Goal: Task Accomplishment & Management: Complete application form

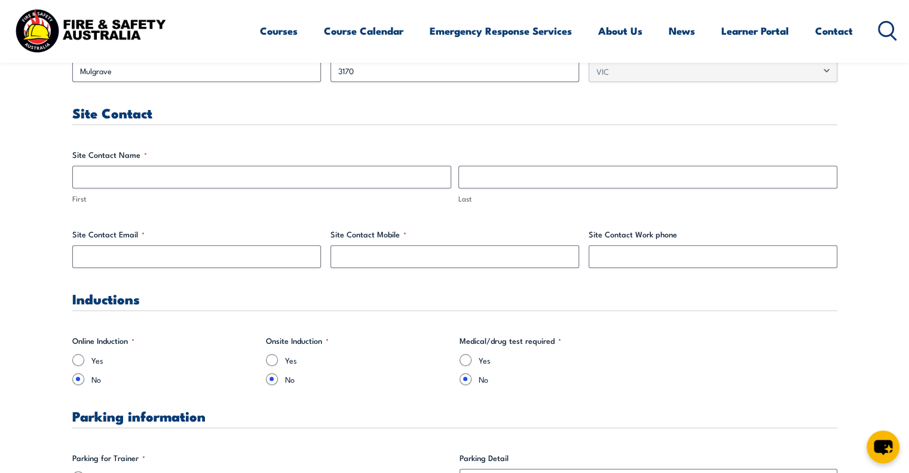
scroll to position [585, 0]
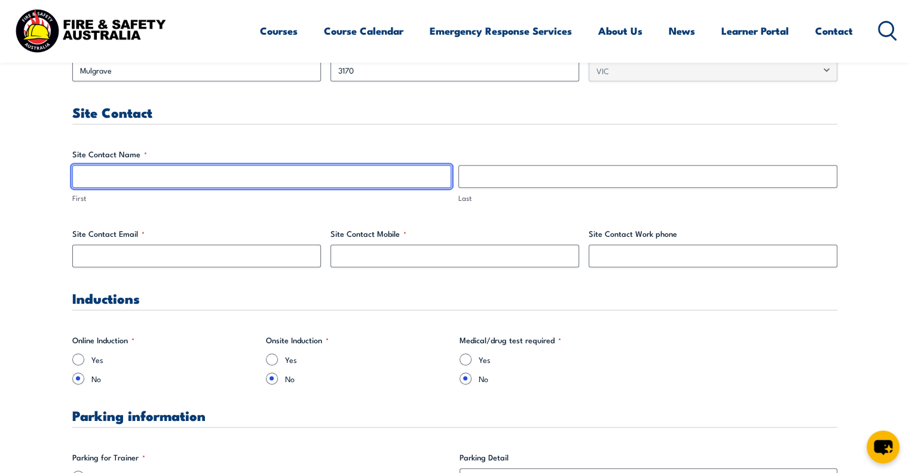
click at [318, 178] on input "First" at bounding box center [261, 176] width 379 height 23
type input "Lia"
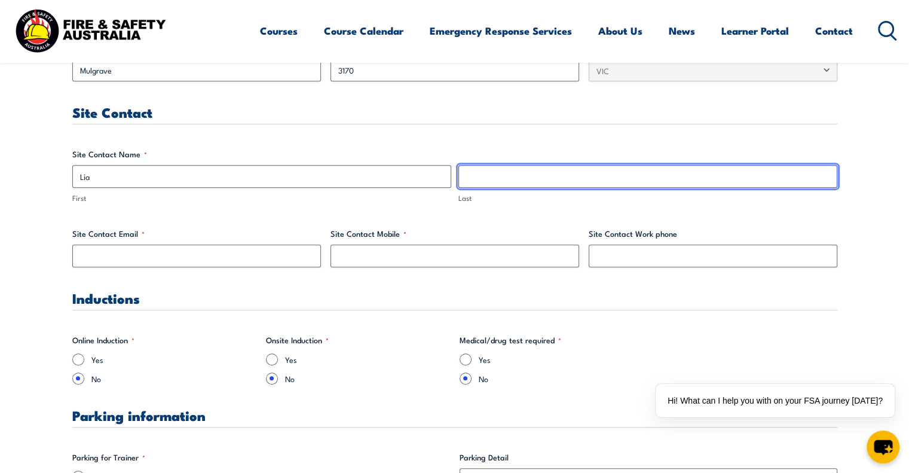
click at [512, 175] on input "Last" at bounding box center [648, 176] width 379 height 23
type input "Do"
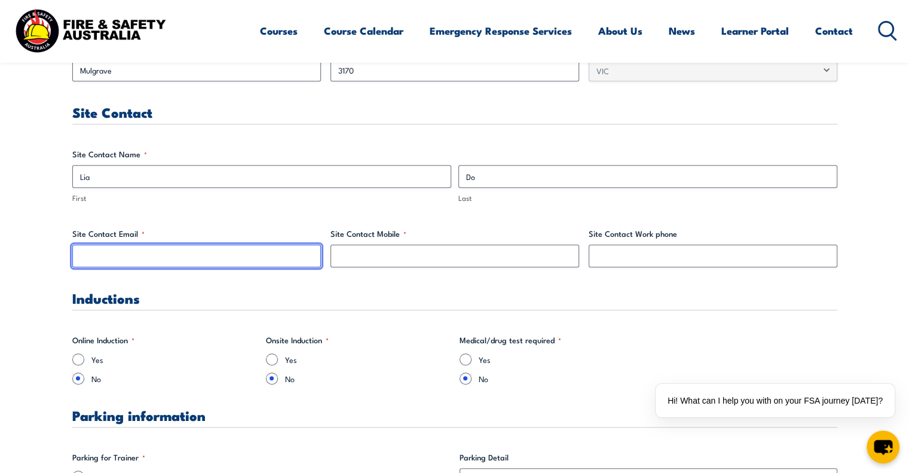
click at [223, 255] on input "Site Contact Email *" at bounding box center [196, 256] width 249 height 23
paste input "[DOMAIN_NAME][EMAIL_ADDRESS][DOMAIN_NAME]"
type input "[DOMAIN_NAME][EMAIL_ADDRESS][DOMAIN_NAME]"
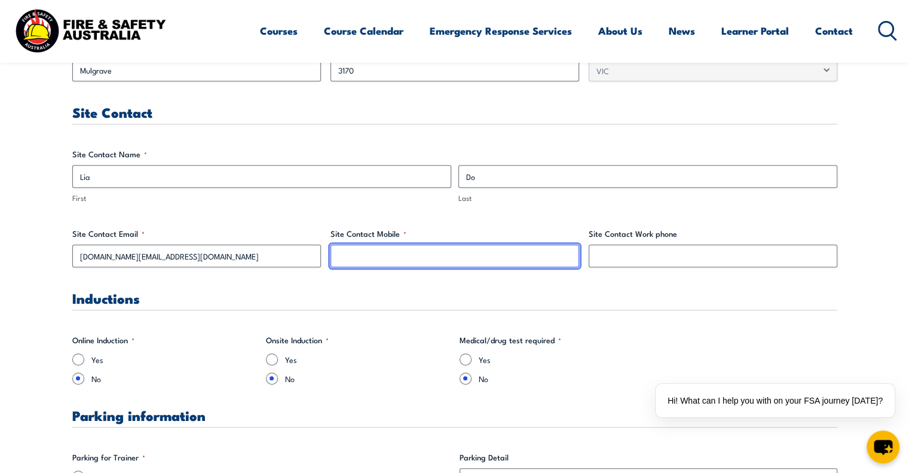
click at [387, 253] on input "Site Contact Mobile *" at bounding box center [455, 256] width 249 height 23
paste input "0415 382 998"
type input "0415 382 998"
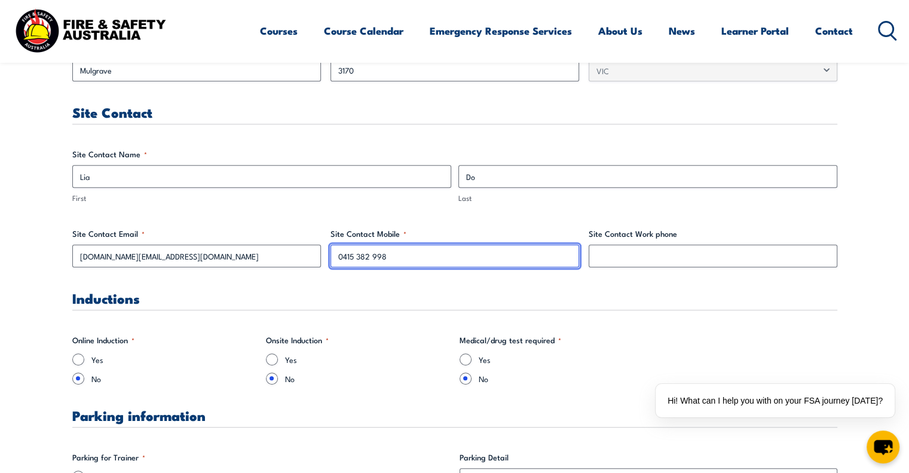
click at [409, 249] on input "0415 382 998" at bounding box center [455, 256] width 249 height 23
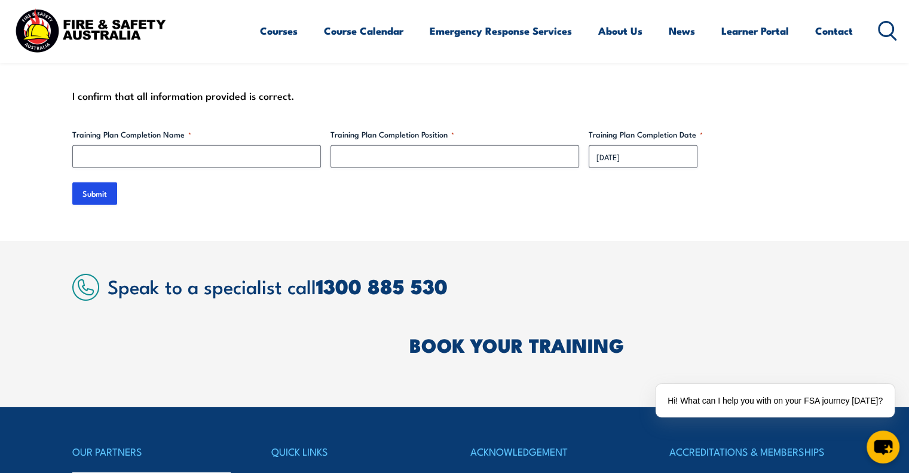
scroll to position [3695, 0]
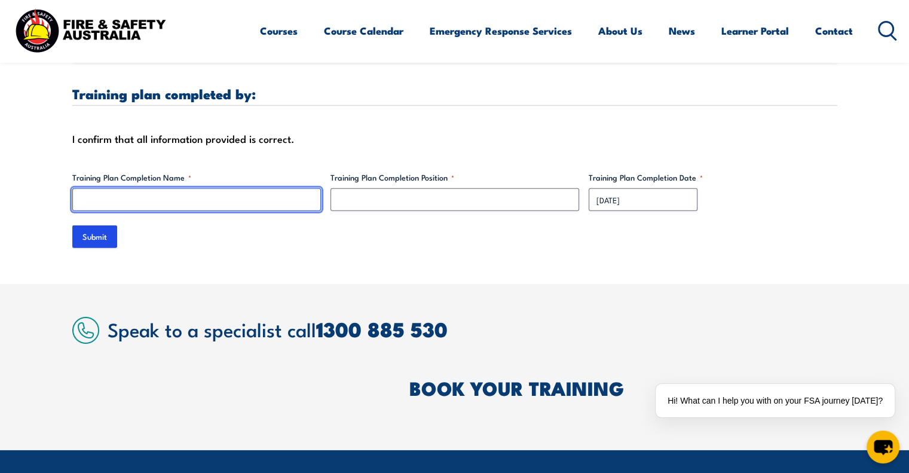
click at [150, 188] on input "Training Plan Completion Name *" at bounding box center [196, 199] width 249 height 23
type input "[PERSON_NAME]"
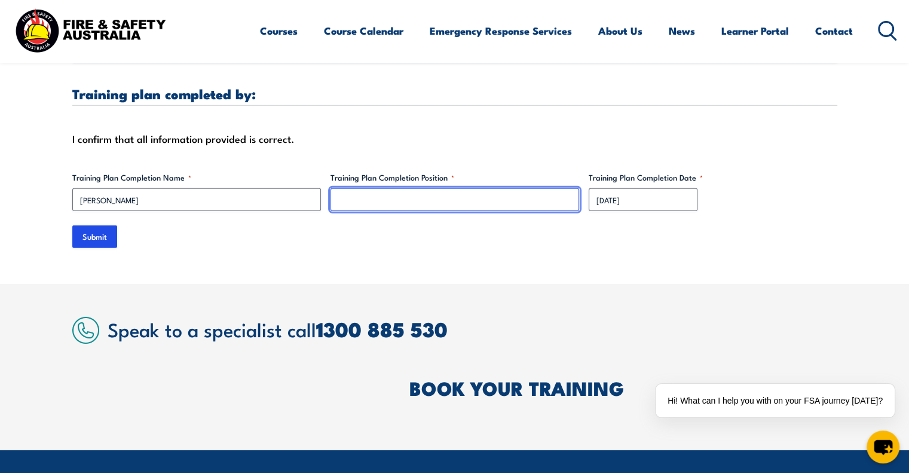
click at [371, 194] on input "Training Plan Completion Position *" at bounding box center [455, 199] width 249 height 23
type input "Executive Assistant"
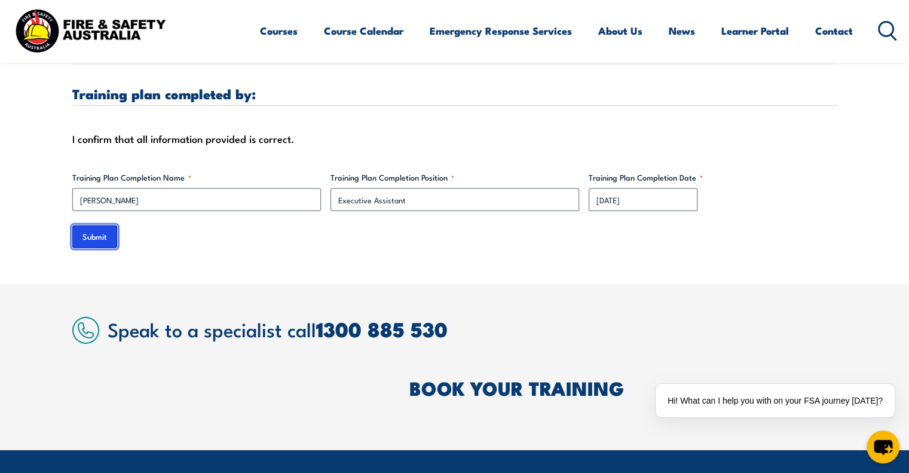
click at [81, 234] on input "Submit" at bounding box center [94, 236] width 45 height 23
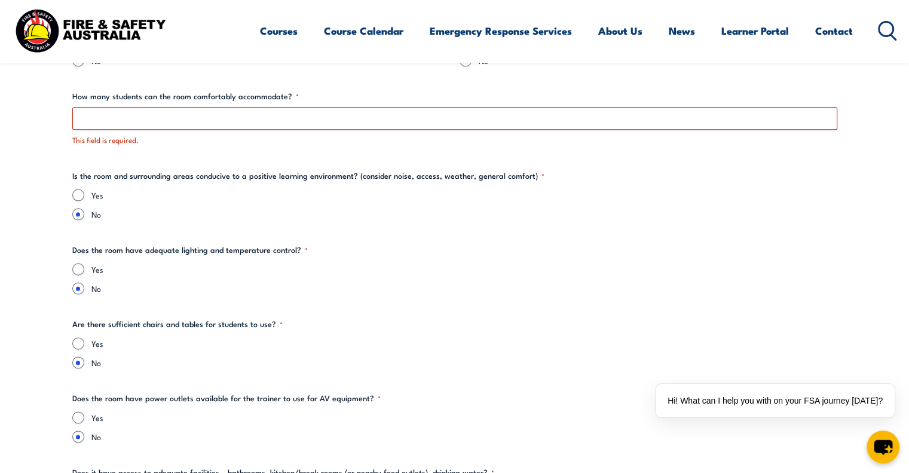
scroll to position [1437, 0]
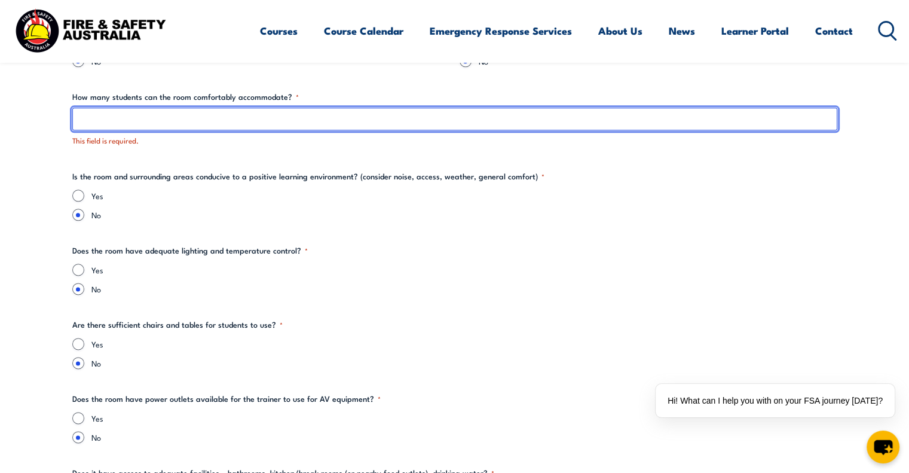
click at [209, 121] on input "How many students can the room comfortably accommodate? *" at bounding box center [454, 119] width 765 height 23
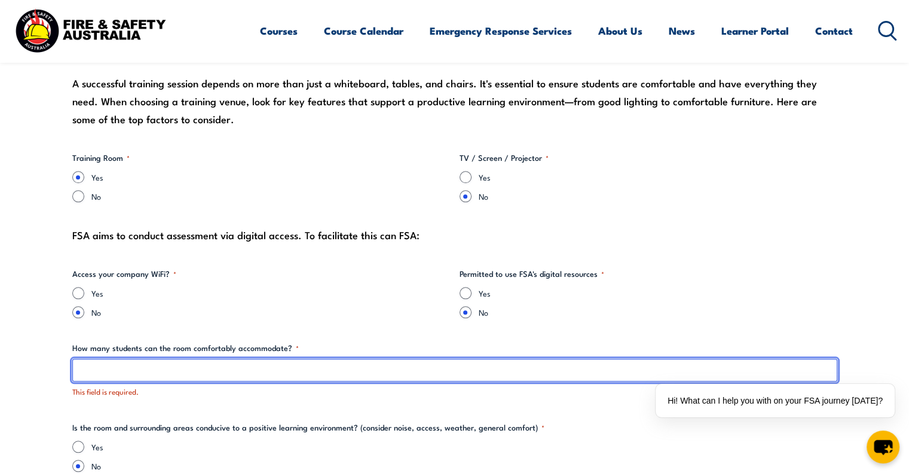
scroll to position [1186, 0]
type input "1"
type input "9 in the morning and 13 in the afternoon"
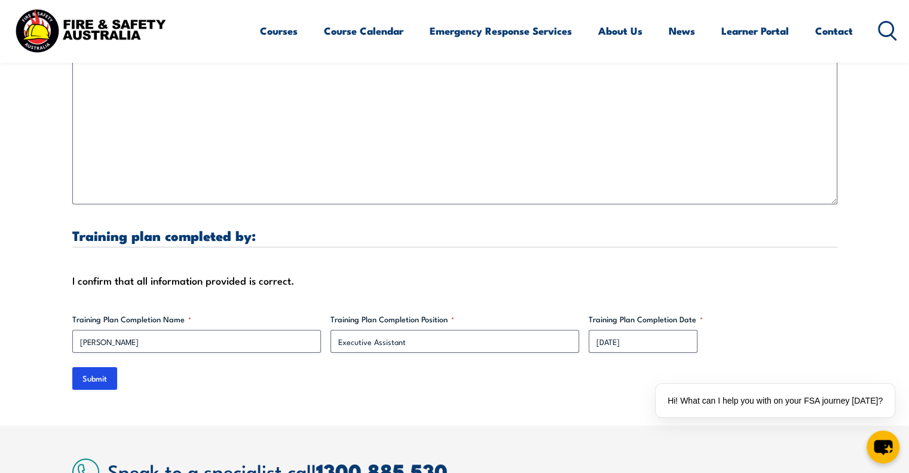
scroll to position [3630, 0]
click at [116, 371] on input "Submit" at bounding box center [94, 379] width 45 height 23
click at [103, 369] on input "Submit" at bounding box center [94, 379] width 45 height 23
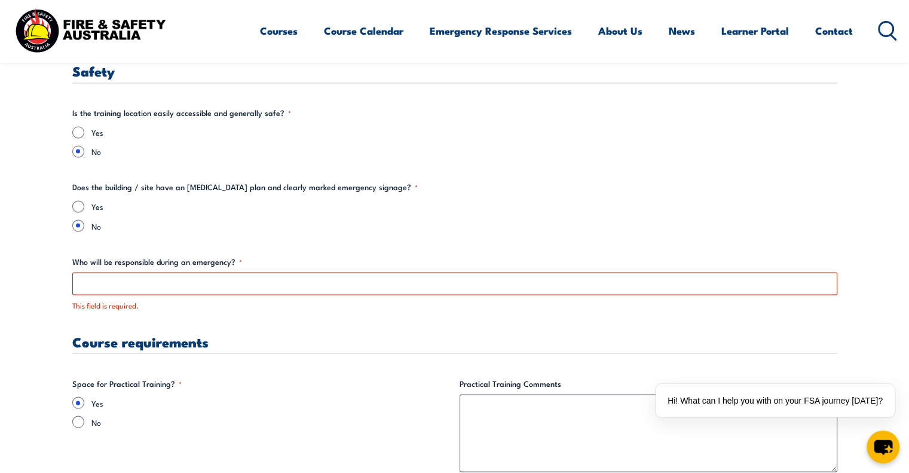
scroll to position [2047, 0]
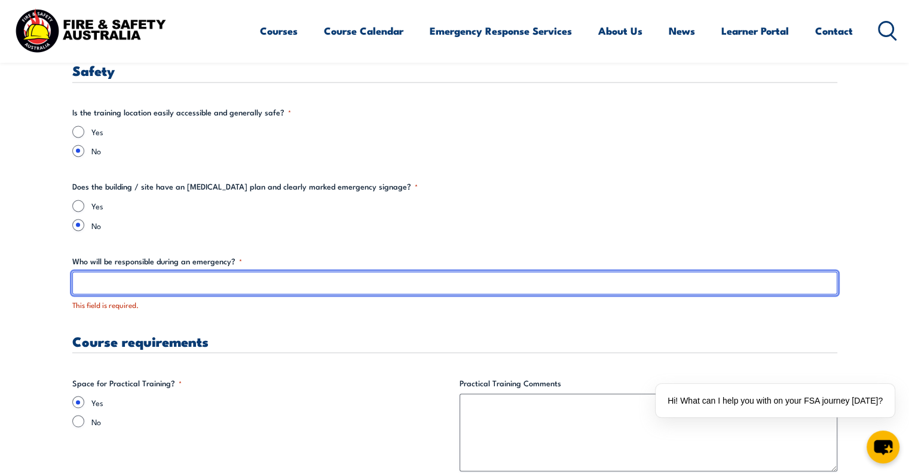
click at [280, 279] on input "Who will be responsible during an emergency? *" at bounding box center [454, 282] width 765 height 23
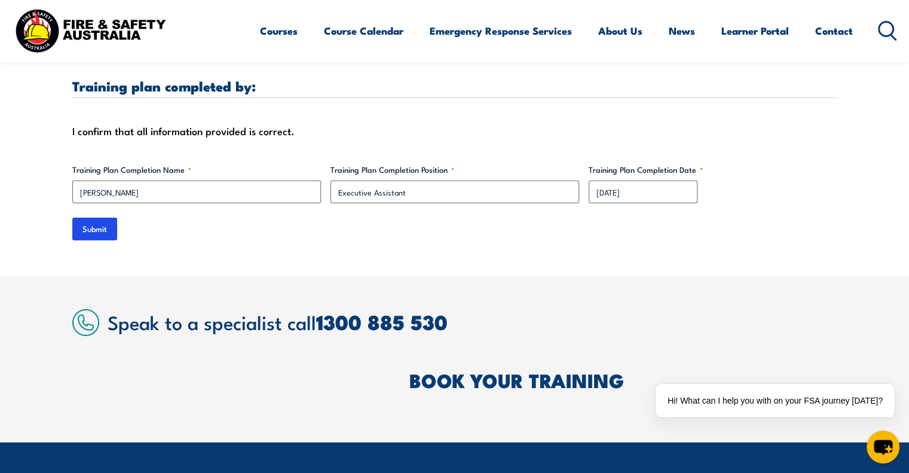
scroll to position [3759, 0]
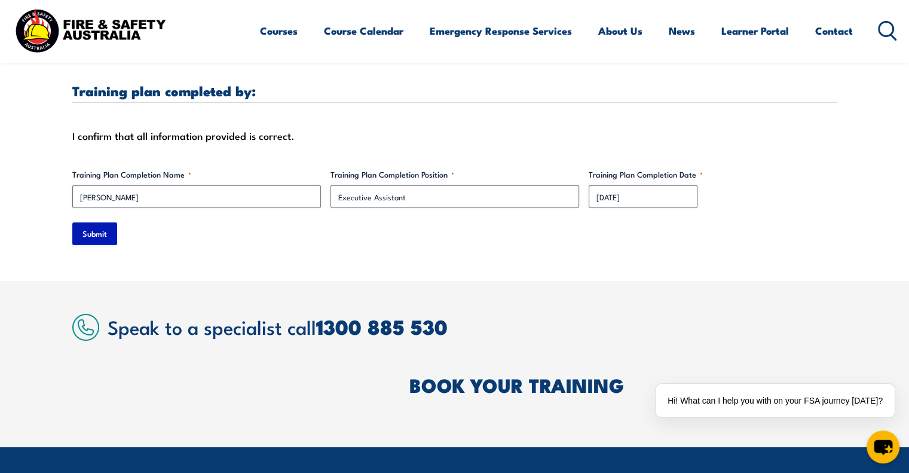
type input "Lia Do - Area Manager"
click at [106, 227] on input "Submit" at bounding box center [94, 233] width 45 height 23
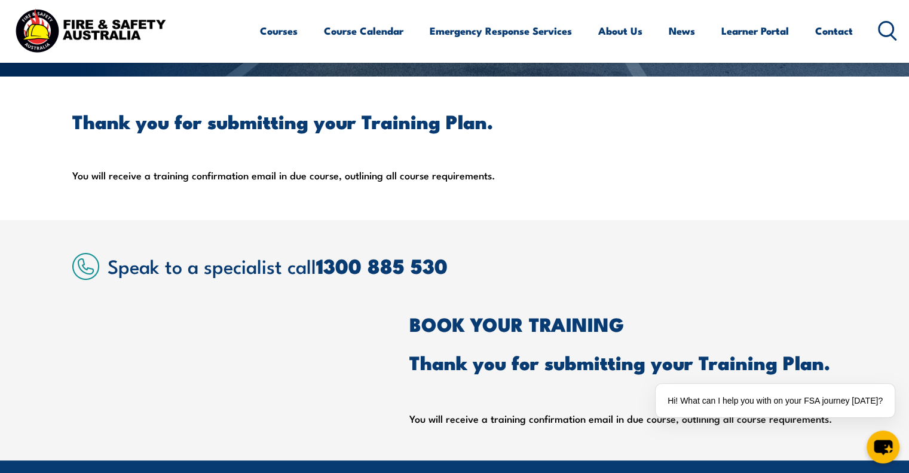
scroll to position [263, 0]
